Goal: Find specific page/section: Find specific page/section

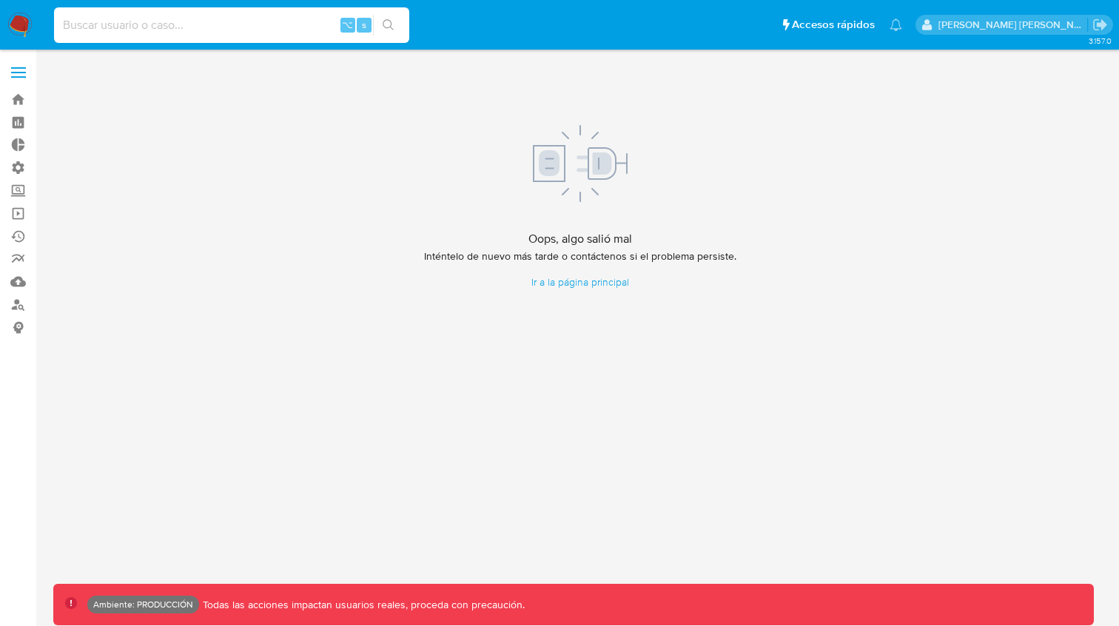
click at [126, 33] on input at bounding box center [231, 25] width 355 height 19
paste input "613374129"
type input "613374129"
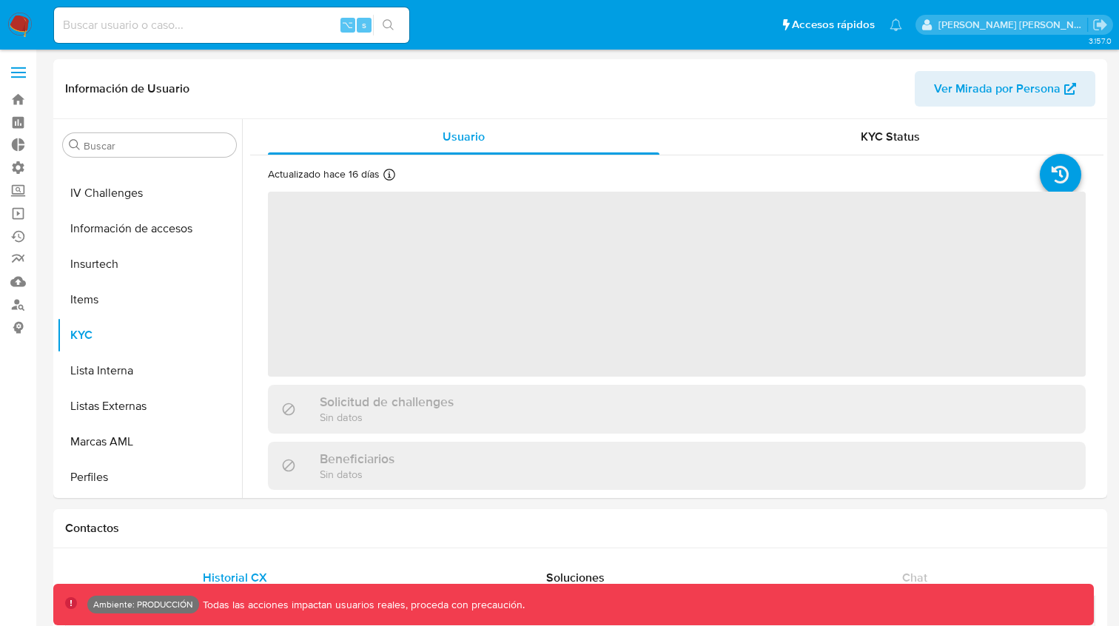
scroll to position [661, 0]
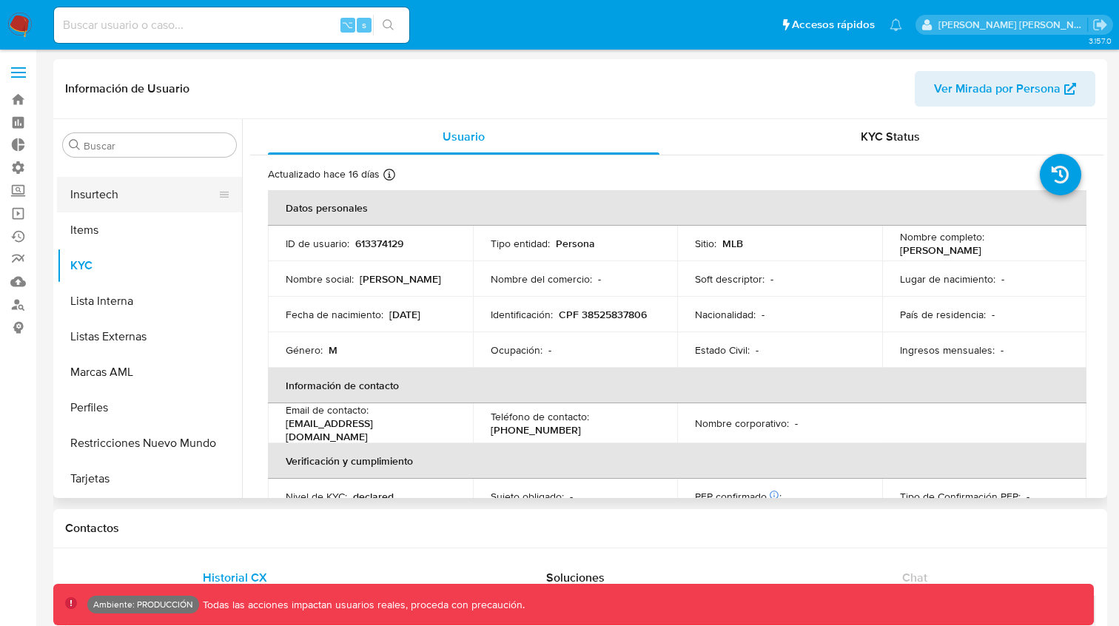
select select "10"
click at [151, 34] on input at bounding box center [231, 25] width 355 height 19
click at [150, 33] on input at bounding box center [231, 25] width 355 height 19
paste input "Ccmg3Zzi9tigmz6Rlrl1Veae"
type input "Ccmg3Zzi9tigmz6Rlrl1Veae"
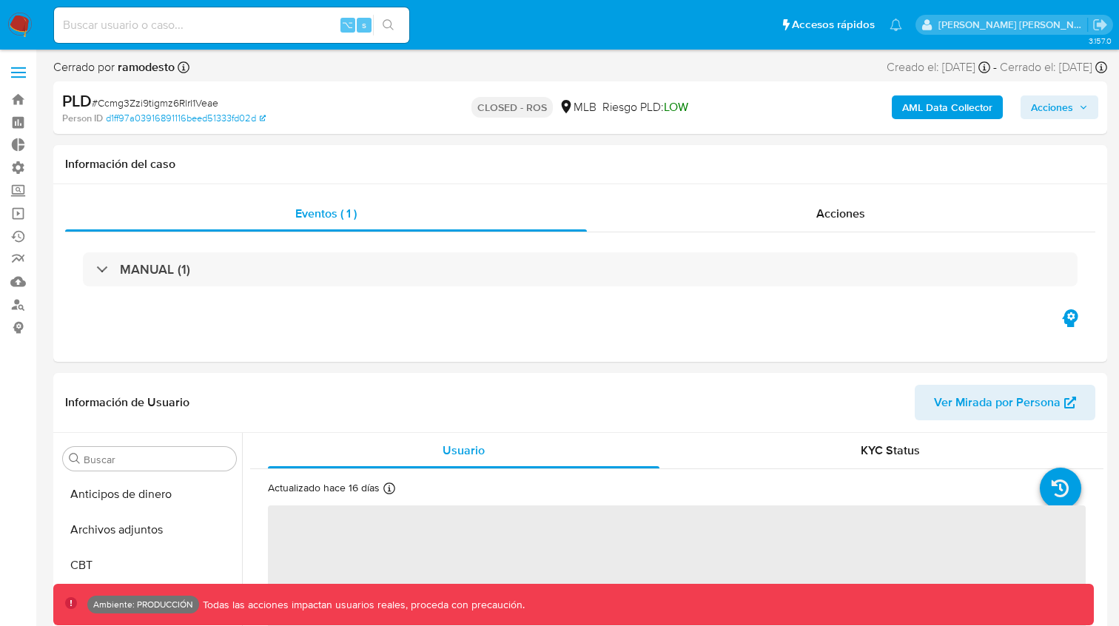
select select "10"
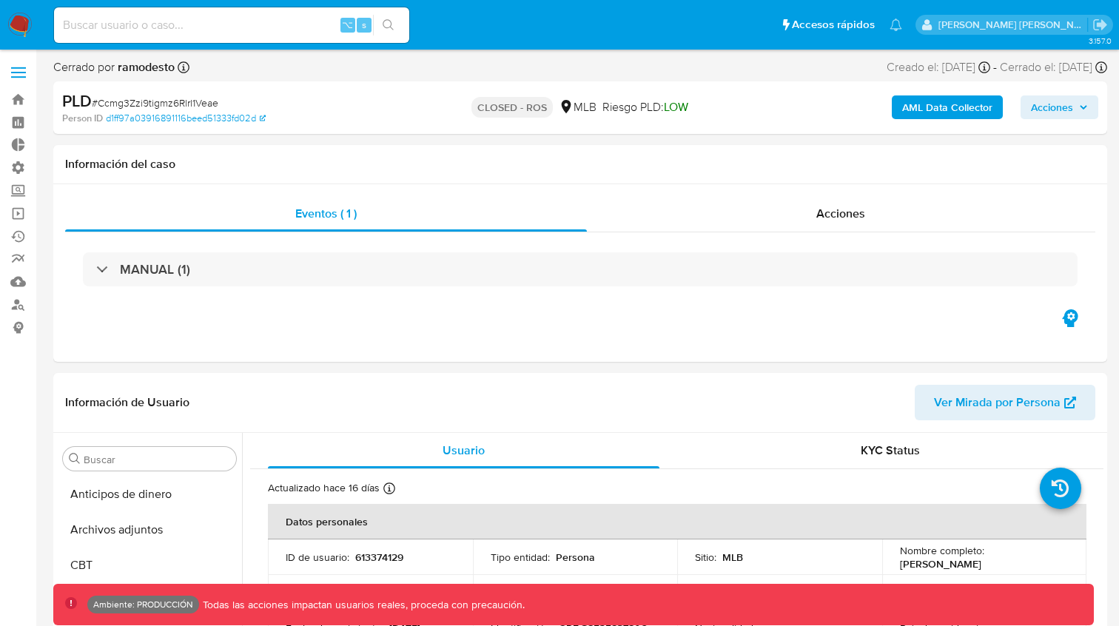
scroll to position [661, 0]
click at [956, 108] on b "AML Data Collector" at bounding box center [947, 108] width 90 height 24
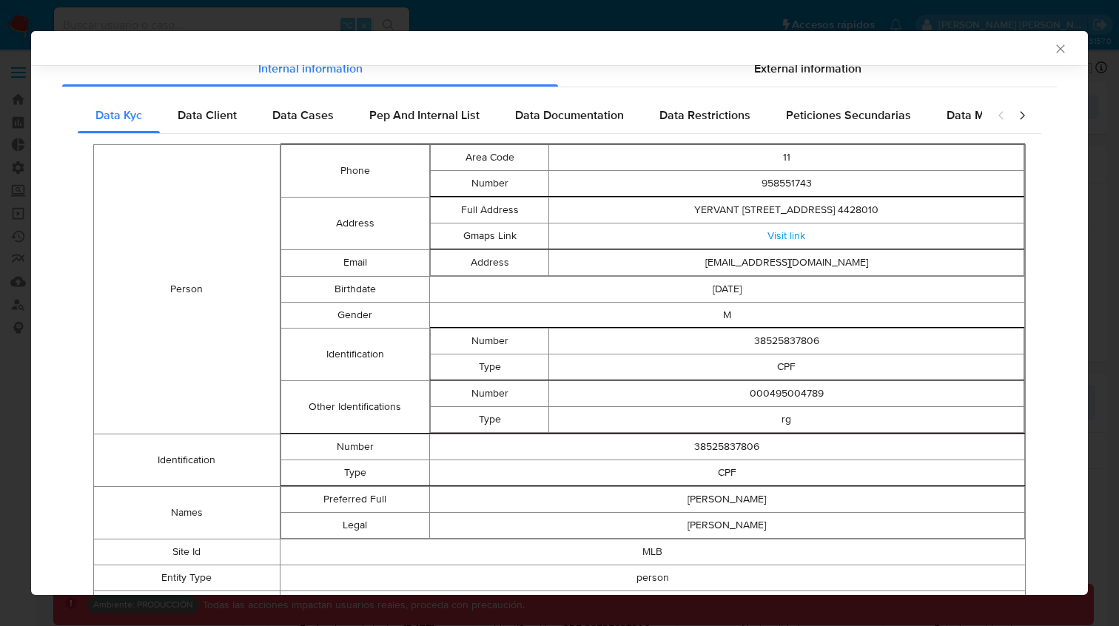
scroll to position [42, 0]
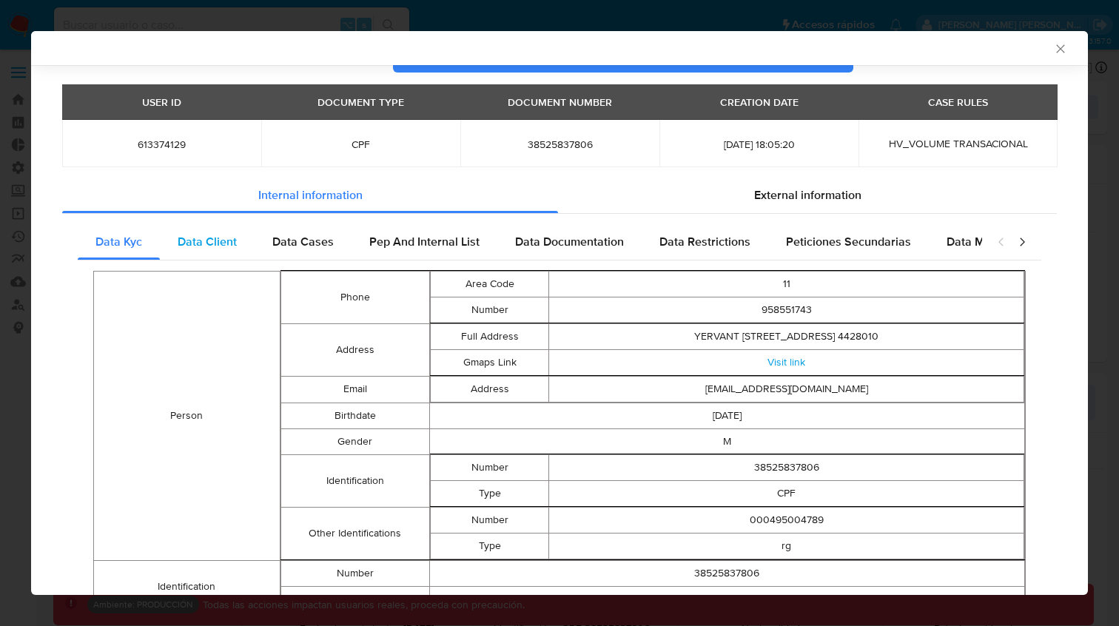
click at [227, 244] on span "Data Client" at bounding box center [207, 241] width 59 height 17
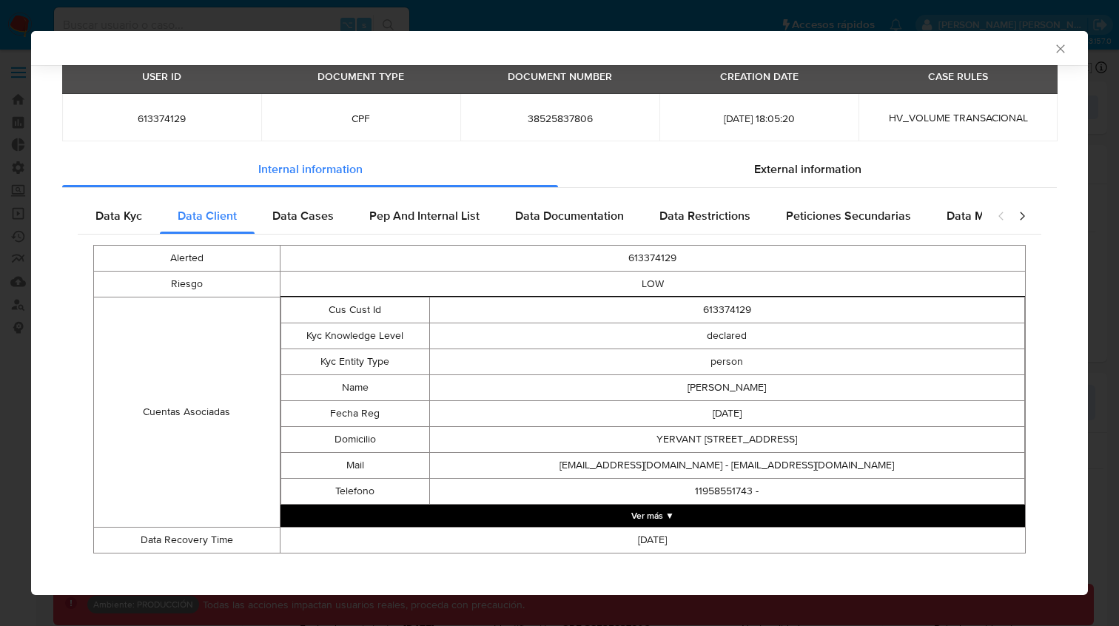
scroll to position [78, 0]
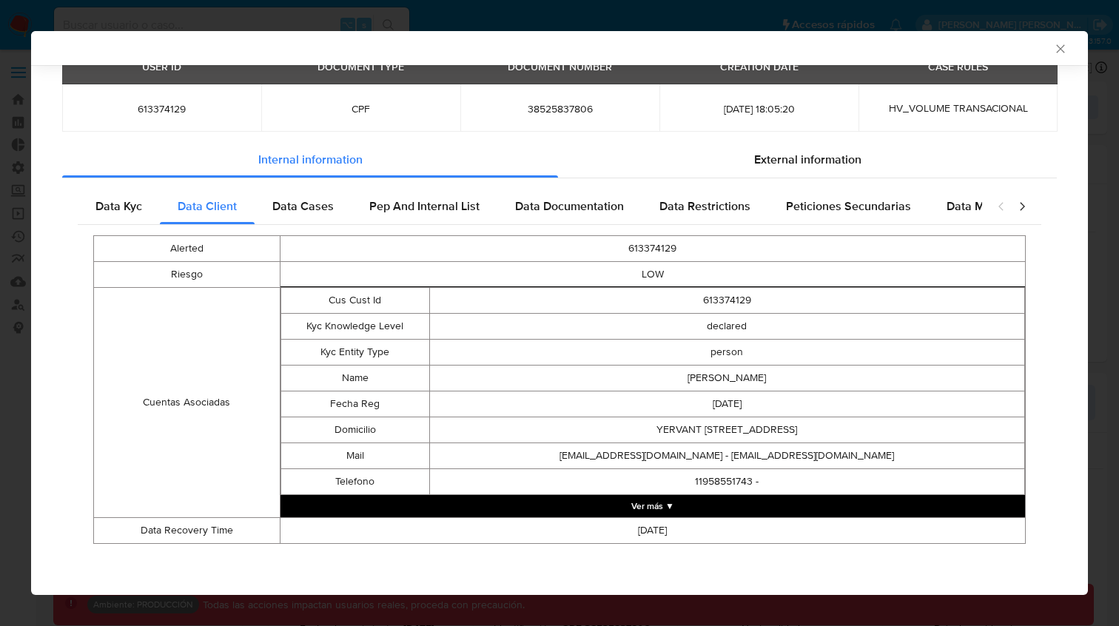
click at [645, 506] on button "Ver más ▼" at bounding box center [653, 506] width 745 height 22
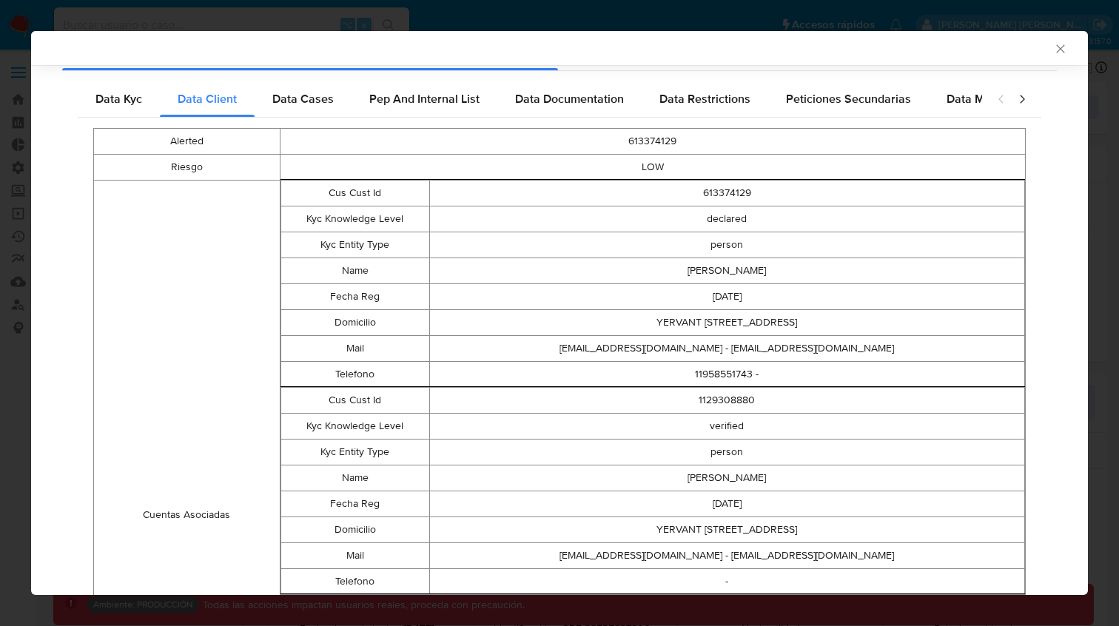
scroll to position [184, 0]
click at [722, 198] on td "613374129" at bounding box center [726, 194] width 595 height 26
copy td "613374129"
click at [1062, 53] on icon "Cerrar ventana" at bounding box center [1061, 48] width 15 height 15
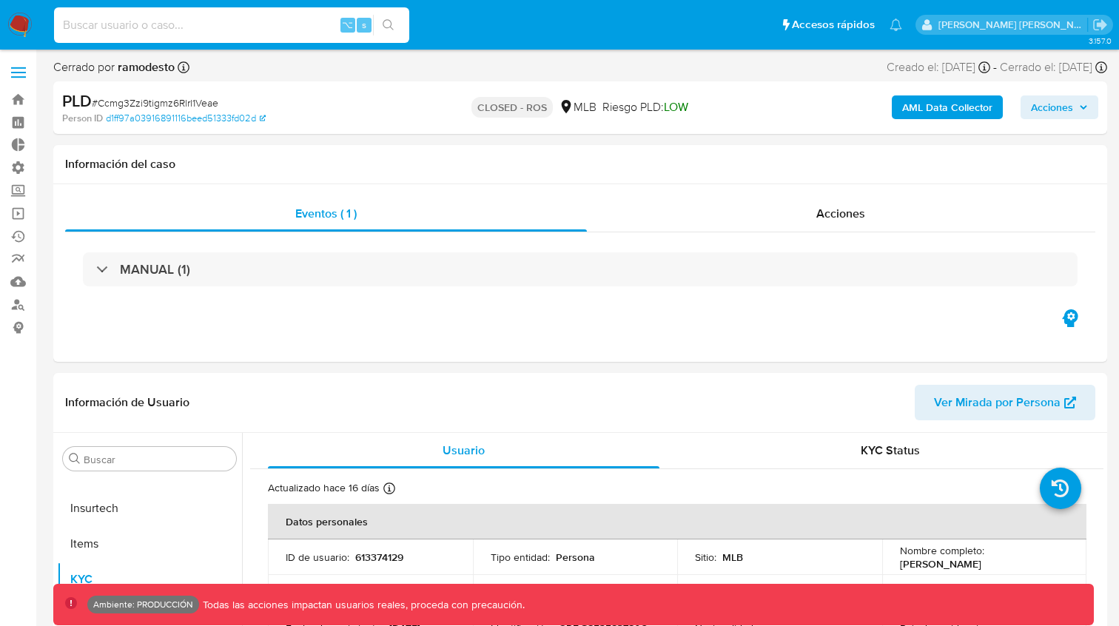
click at [110, 22] on input at bounding box center [231, 25] width 355 height 19
click at [953, 110] on b "AML Data Collector" at bounding box center [947, 108] width 90 height 24
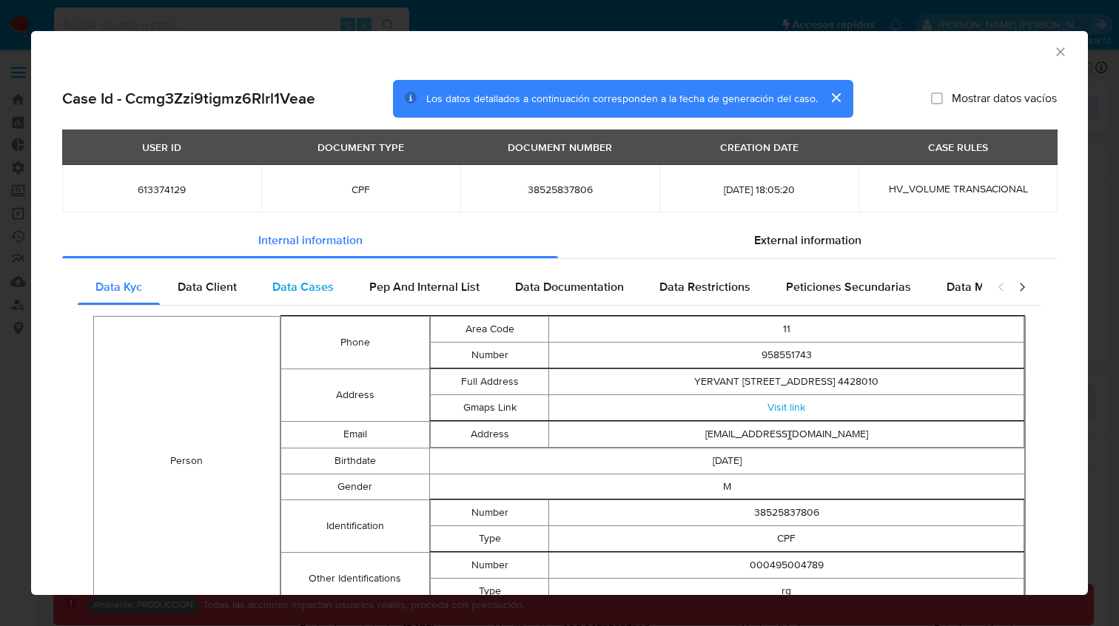
click at [303, 281] on span "Data Cases" at bounding box center [302, 286] width 61 height 17
